Goal: Check status: Check status

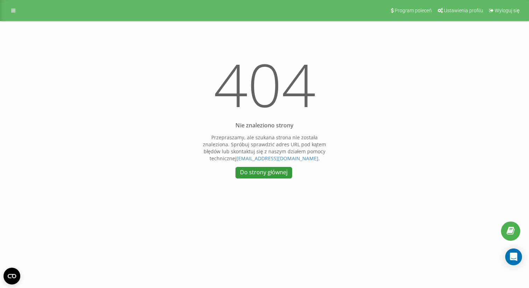
click at [266, 172] on link "Do strony głównej" at bounding box center [264, 173] width 57 height 12
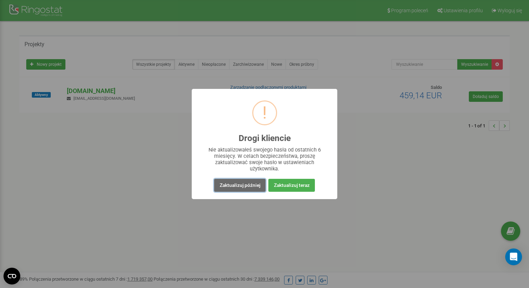
click at [250, 187] on button "Zaktualizuj później" at bounding box center [239, 185] width 51 height 13
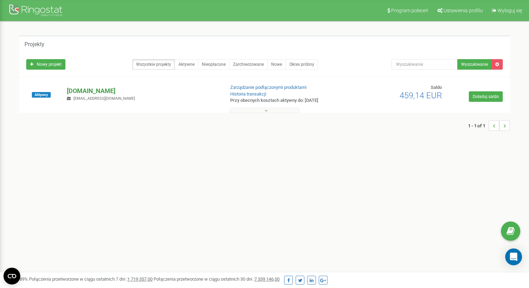
click at [84, 92] on p "[DOMAIN_NAME]" at bounding box center [143, 90] width 152 height 9
click at [37, 43] on h5 "Projekty" at bounding box center [35, 44] width 20 height 6
click at [112, 91] on p "[DOMAIN_NAME]" at bounding box center [143, 90] width 152 height 9
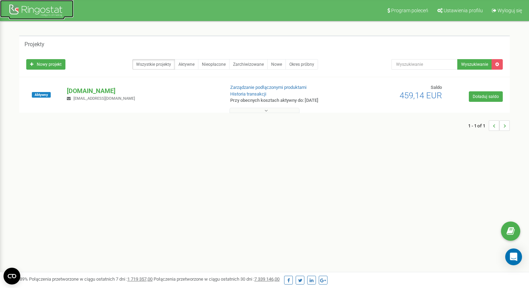
click at [36, 9] on div at bounding box center [37, 11] width 56 height 17
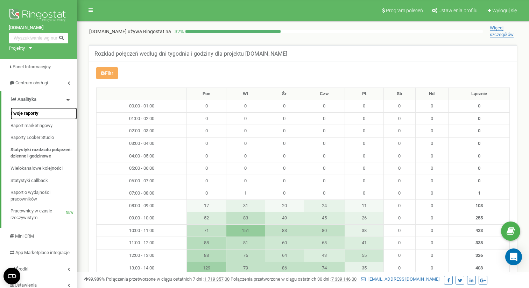
click at [37, 113] on span "Twoje raporty" at bounding box center [25, 113] width 28 height 7
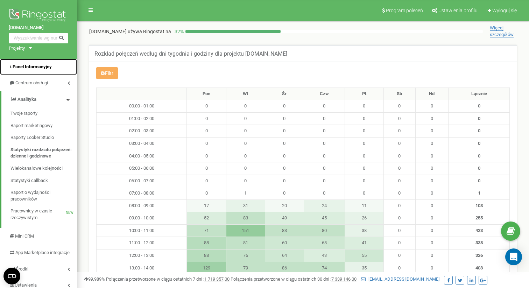
click at [34, 65] on span "Panel Informacyjny" at bounding box center [32, 66] width 39 height 5
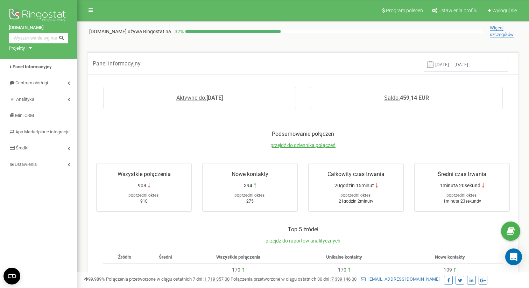
click at [439, 68] on input "12.08.2025 - 19.08.2025" at bounding box center [466, 65] width 84 height 14
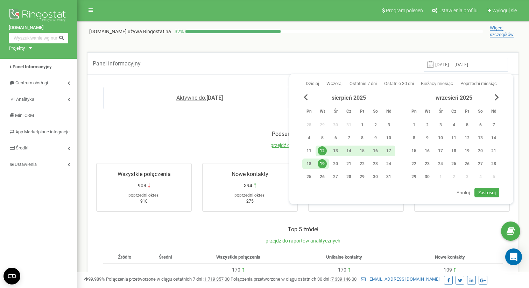
click at [322, 165] on div "19" at bounding box center [322, 163] width 9 height 9
click at [489, 189] on button "Zastosuj" at bounding box center [487, 192] width 25 height 9
type input "19.08.2025 - 19.08.2025"
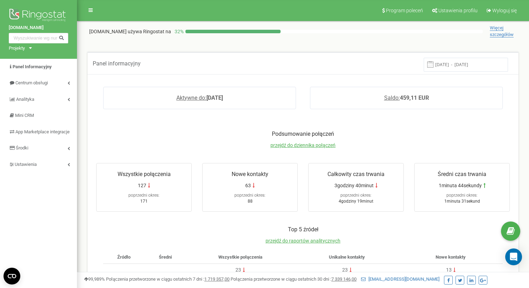
scroll to position [141, 0]
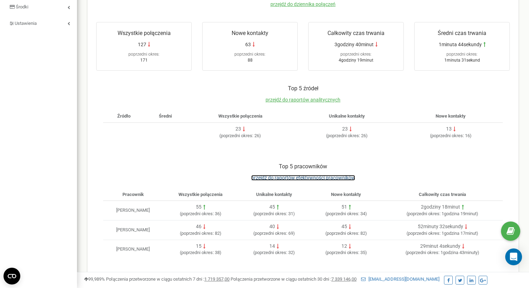
click at [337, 176] on span "przejdź do raportów efektywności pracowników" at bounding box center [303, 178] width 104 height 6
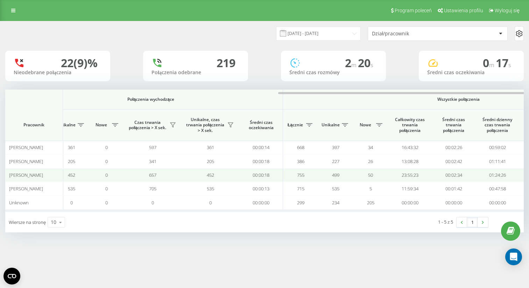
scroll to position [0, 458]
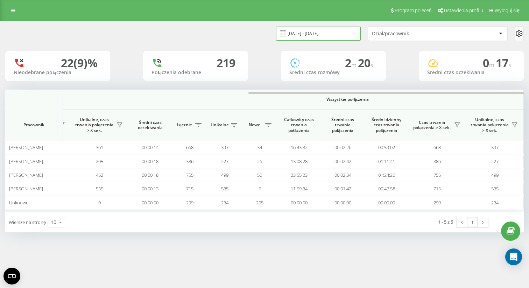
click at [332, 33] on input "19.07.2025 - 19.08.2025" at bounding box center [318, 34] width 85 height 14
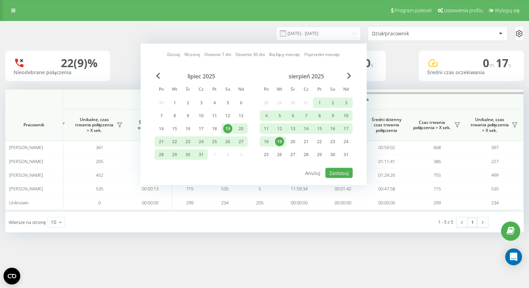
click at [279, 141] on div "19" at bounding box center [279, 141] width 9 height 9
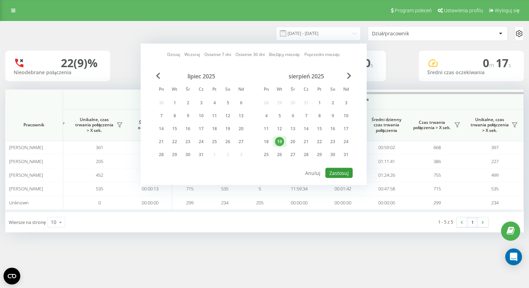
click at [339, 174] on button "Zastosuj" at bounding box center [339, 173] width 27 height 10
type input "[DATE] - [DATE]"
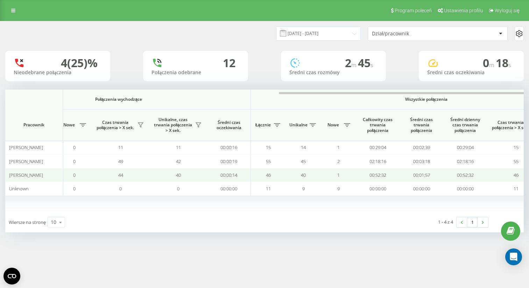
scroll to position [0, 458]
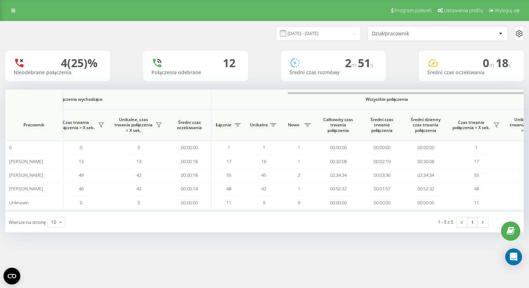
scroll to position [0, 458]
